Goal: Task Accomplishment & Management: Manage account settings

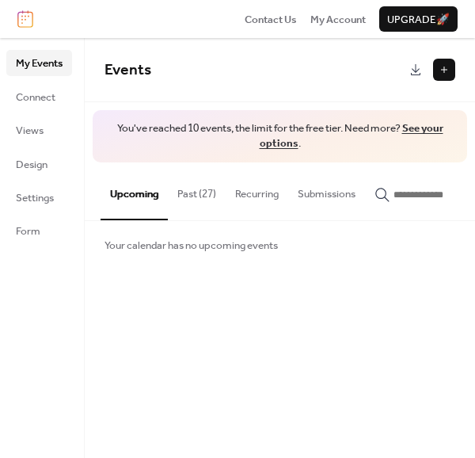
click at [181, 188] on button "Past (27)" at bounding box center [197, 189] width 58 height 55
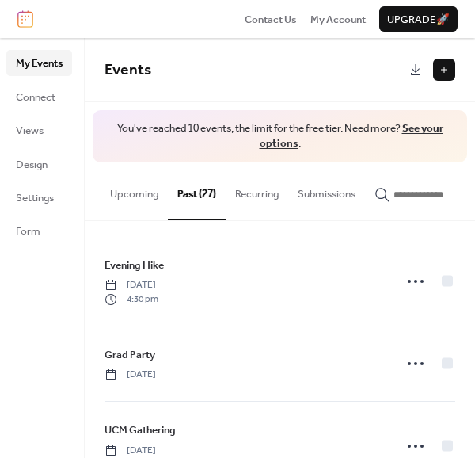
click at [434, 125] on link "See your options" at bounding box center [352, 136] width 184 height 36
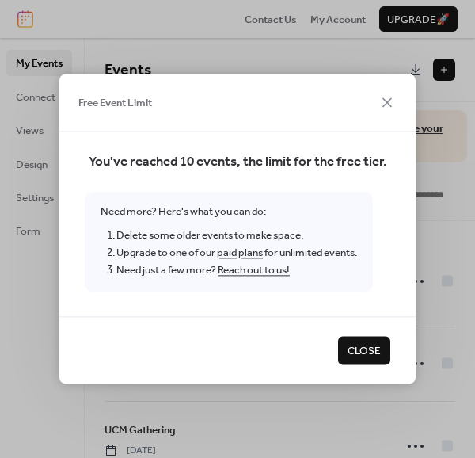
click at [355, 349] on span "Close" at bounding box center [364, 351] width 33 height 16
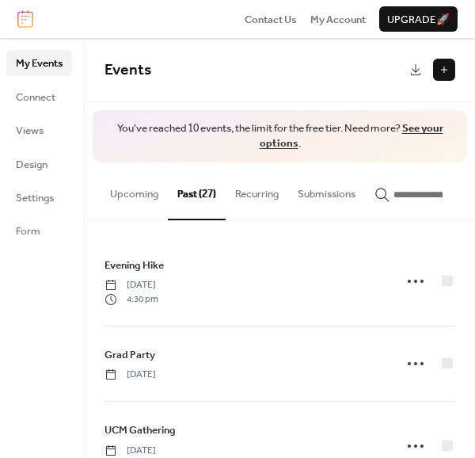
click at [249, 192] on button "Recurring" at bounding box center [257, 189] width 63 height 55
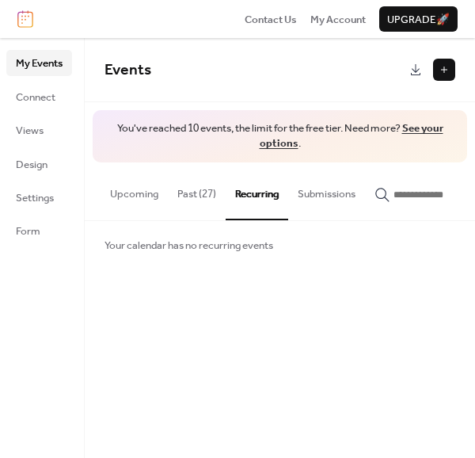
click at [186, 200] on button "Past (27)" at bounding box center [197, 189] width 58 height 55
